Goal: Task Accomplishment & Management: Manage account settings

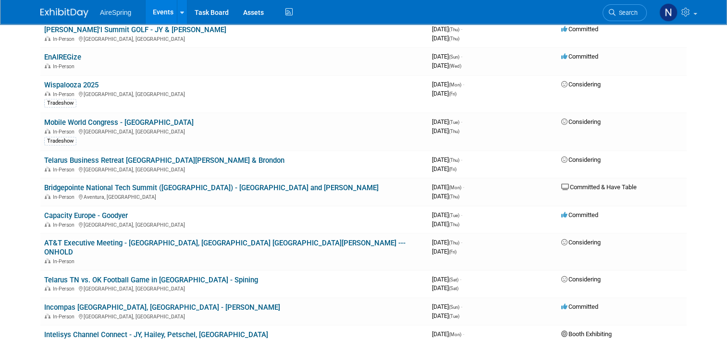
scroll to position [433, 0]
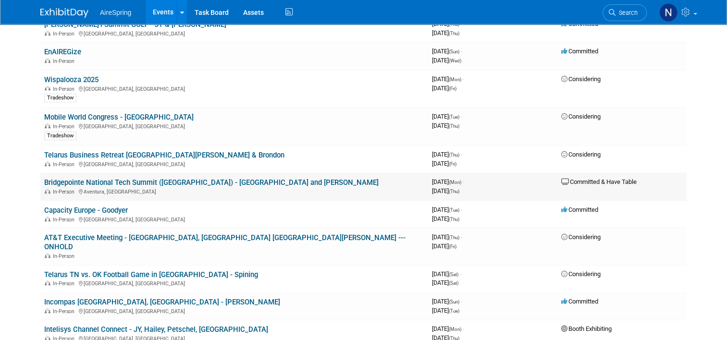
click at [117, 178] on link "Bridgepointe National Tech Summit ([GEOGRAPHIC_DATA]) - [GEOGRAPHIC_DATA] and […" at bounding box center [211, 182] width 335 height 9
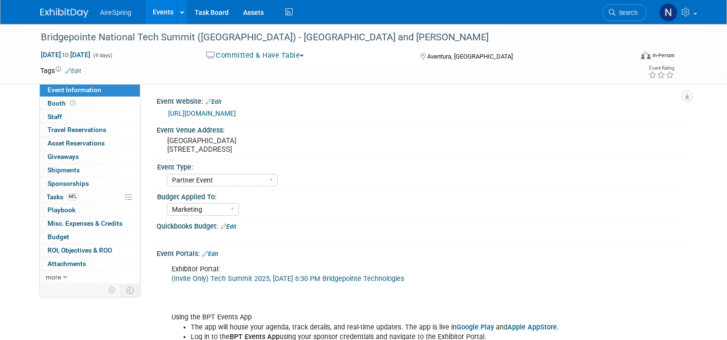
select select "Partner Event"
select select "Marketing"
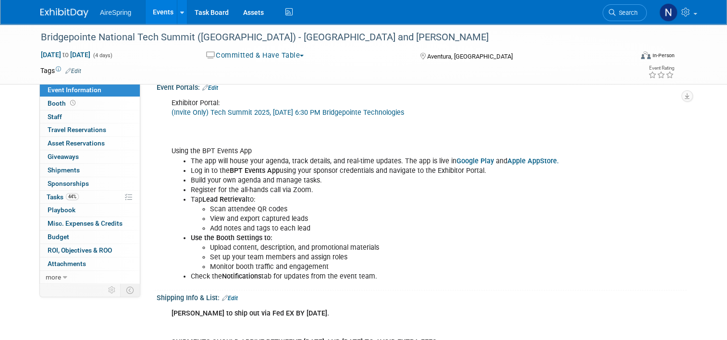
scroll to position [144, 0]
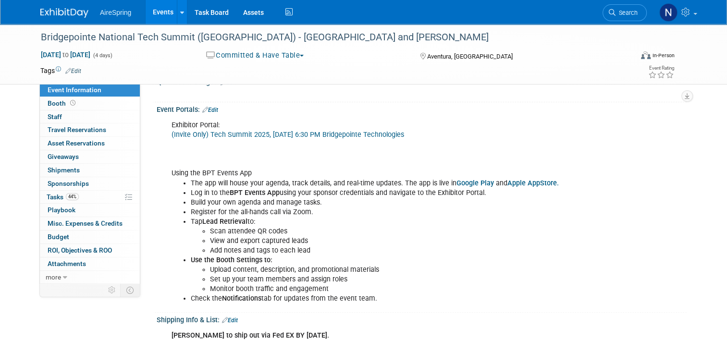
click at [226, 135] on link "(Invite Only) Tech Summit 2025, Sun, Oct 19th, 2025 @ 6:30 PM Bridgepointe Tech…" at bounding box center [288, 135] width 233 height 8
click at [160, 10] on link "Events" at bounding box center [163, 12] width 35 height 24
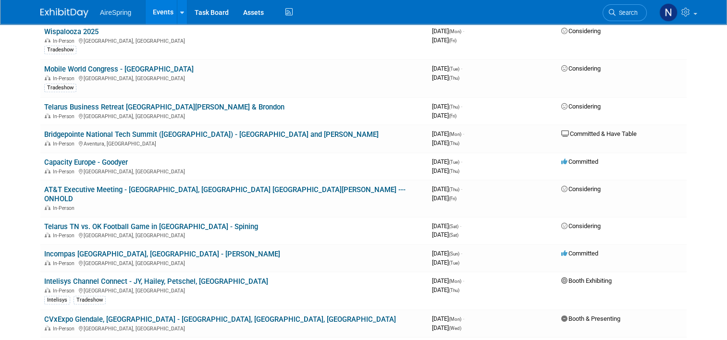
scroll to position [433, 0]
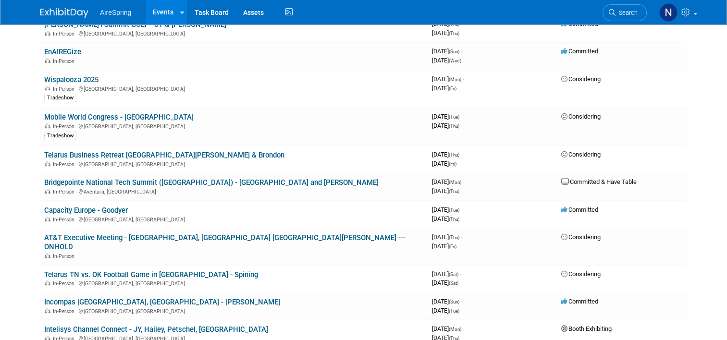
click at [71, 113] on link "Mobile World Congress - Las Vegas" at bounding box center [119, 117] width 150 height 9
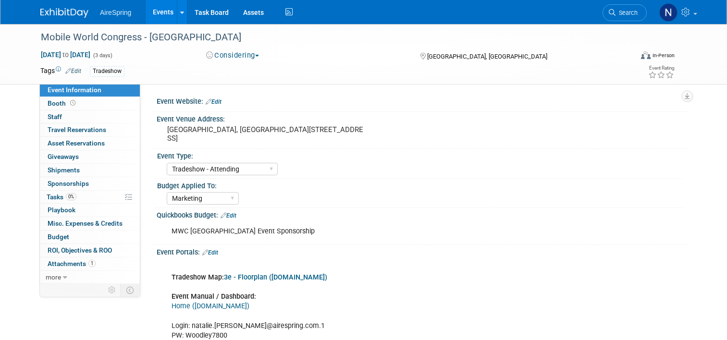
select select "Tradeshow - Attending"
select select "Marketing"
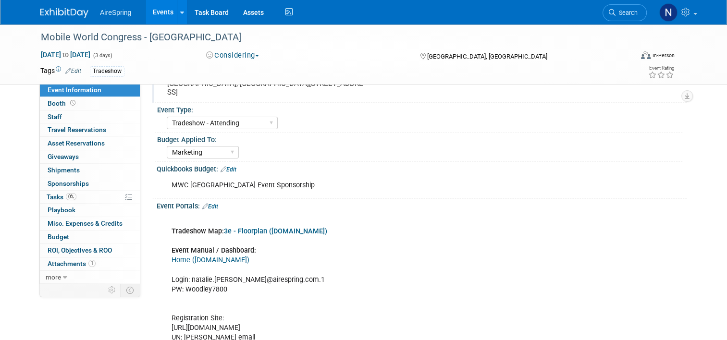
scroll to position [144, 0]
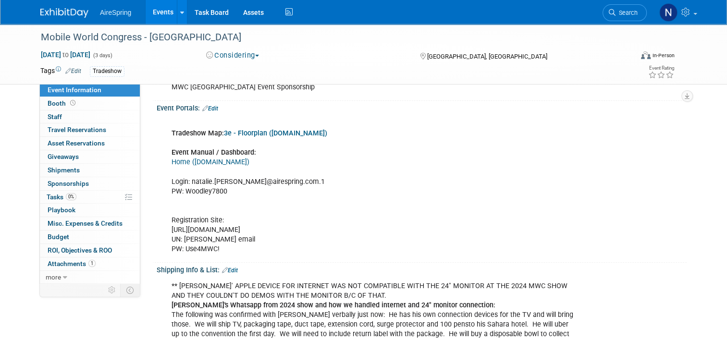
click at [182, 162] on link "Home (site.com)" at bounding box center [211, 162] width 78 height 8
drag, startPoint x: 146, startPoint y: 10, endPoint x: 160, endPoint y: 29, distance: 23.8
click at [146, 10] on link "Events" at bounding box center [163, 12] width 35 height 24
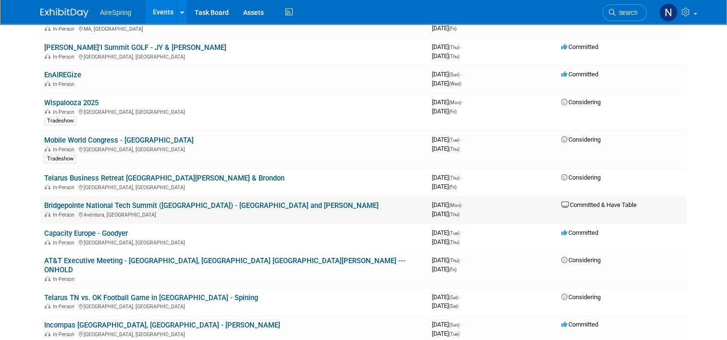
scroll to position [337, 0]
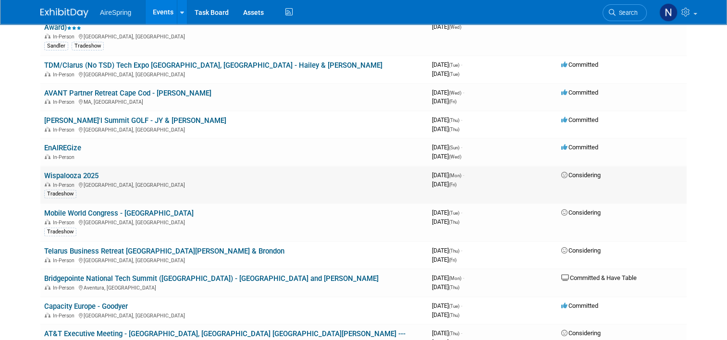
click at [69, 172] on link "Wispalooza 2025" at bounding box center [71, 176] width 54 height 9
click at [69, 209] on link "Mobile World Congress - [GEOGRAPHIC_DATA]" at bounding box center [119, 213] width 150 height 9
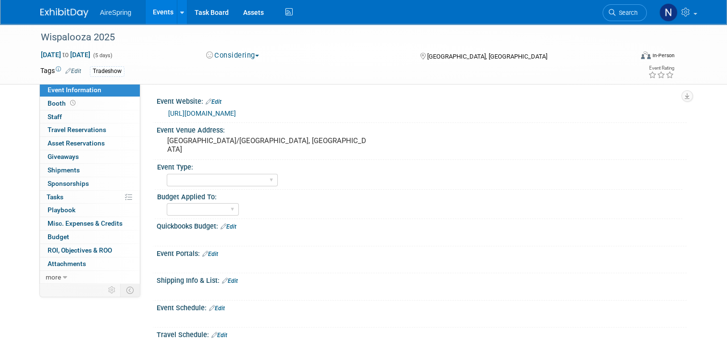
click at [204, 110] on link "https://www.wispaevents.org/" at bounding box center [202, 114] width 68 height 8
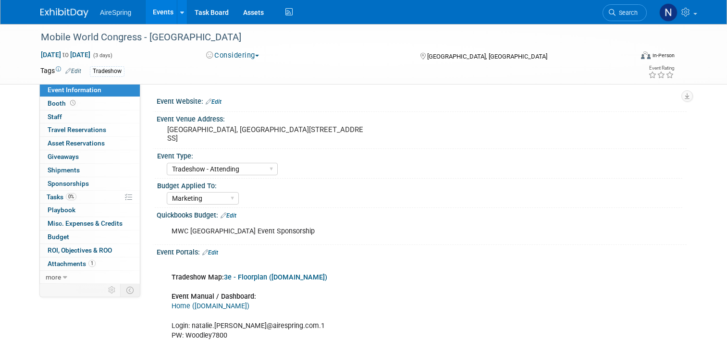
select select "Tradeshow - Attending"
select select "Marketing"
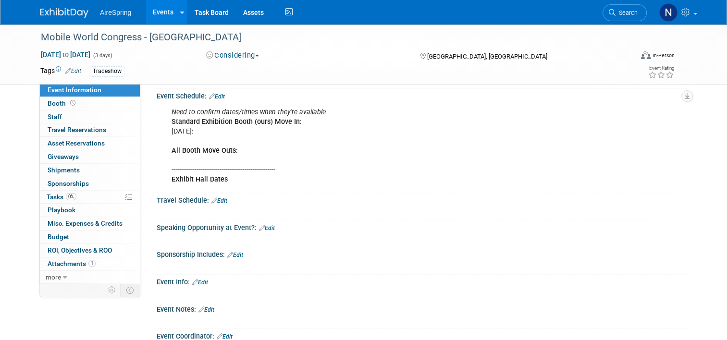
scroll to position [721, 0]
